Goal: Task Accomplishment & Management: Use online tool/utility

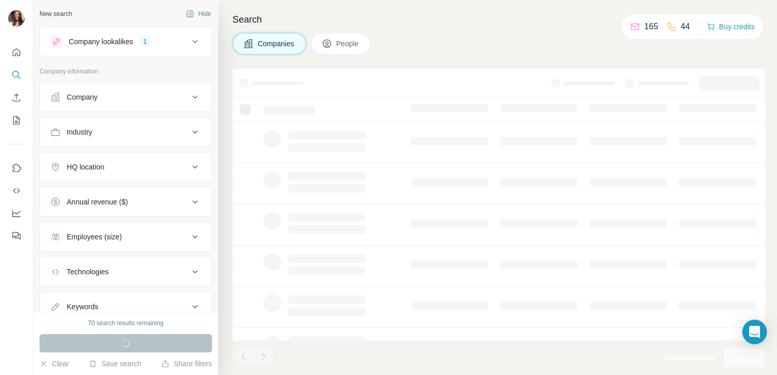
click at [161, 44] on div "Company lookalikes 1" at bounding box center [119, 41] width 139 height 12
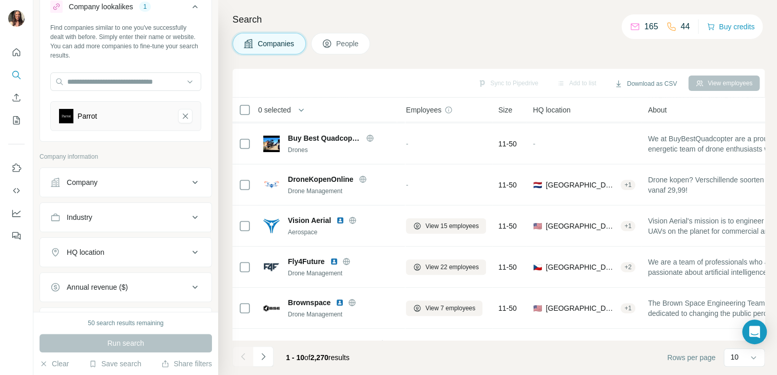
scroll to position [74, 5]
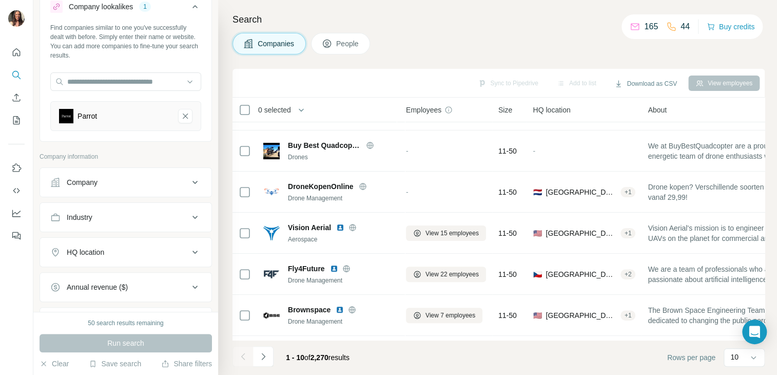
click at [444, 50] on div "Companies People" at bounding box center [499, 44] width 532 height 22
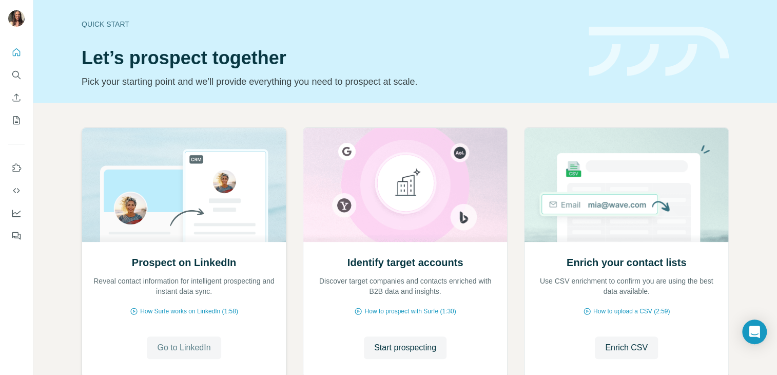
drag, startPoint x: 184, startPoint y: 356, endPoint x: 171, endPoint y: 344, distance: 17.5
click at [171, 344] on span "Go to LinkedIn" at bounding box center [183, 347] width 53 height 12
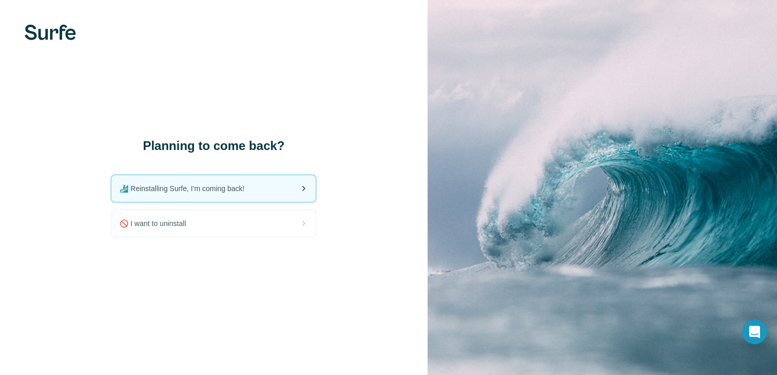
drag, startPoint x: 230, startPoint y: 187, endPoint x: 210, endPoint y: 189, distance: 20.1
click at [210, 189] on span "🏄🏻‍♂️ Reinstalling Surfe, I'm coming back!" at bounding box center [186, 188] width 133 height 10
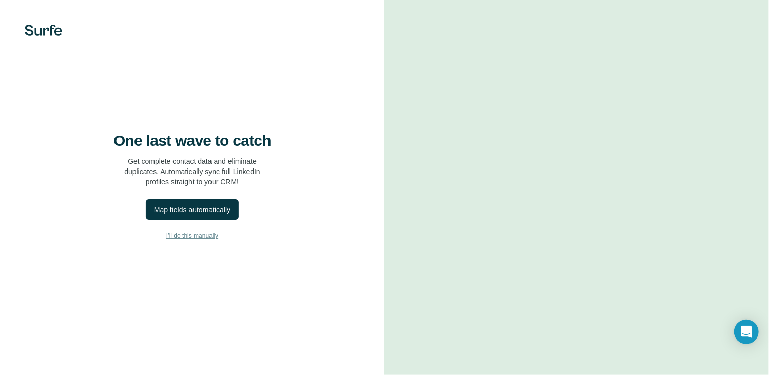
click at [197, 240] on span "I’ll do this manually" at bounding box center [192, 235] width 52 height 9
